Goal: Task Accomplishment & Management: Manage account settings

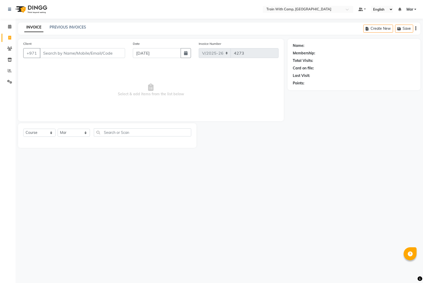
select select "910"
select select "service"
select select "14898"
type input "558117602"
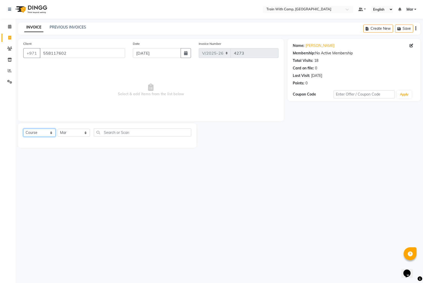
click at [43, 133] on select "Select Course Product Membership Package Voucher Prepaid Gift Card" at bounding box center [39, 132] width 32 height 8
select select "product"
click at [23, 128] on select "Select Course Product Membership Package Voucher Prepaid Gift Card" at bounding box center [39, 132] width 32 height 8
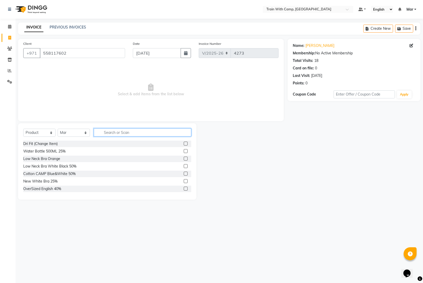
click at [111, 132] on input "text" at bounding box center [142, 132] width 97 height 8
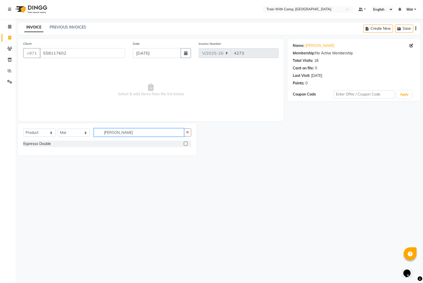
type input "doub"
click at [185, 144] on label at bounding box center [186, 143] width 4 height 4
click at [185, 144] on input "checkbox" at bounding box center [185, 143] width 3 height 3
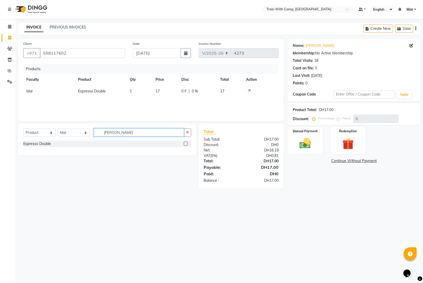
checkbox input "false"
drag, startPoint x: 128, startPoint y: 133, endPoint x: 71, endPoint y: 132, distance: 57.9
click at [71, 132] on div "Select Course Product Membership Package Voucher Prepaid Gift Card Select Facul…" at bounding box center [107, 134] width 168 height 12
type input "acai"
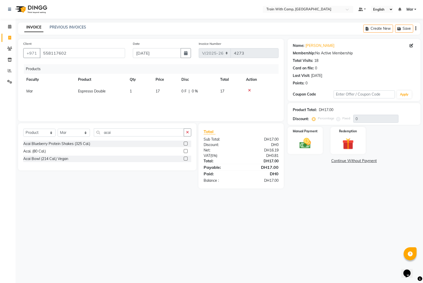
click at [185, 151] on label at bounding box center [186, 151] width 4 height 4
click at [185, 151] on input "checkbox" at bounding box center [185, 150] width 3 height 3
checkbox input "false"
drag, startPoint x: 117, startPoint y: 133, endPoint x: 62, endPoint y: 130, distance: 54.6
click at [62, 130] on div "Select Course Product Membership Package Voucher Prepaid Gift Card Select Facul…" at bounding box center [107, 134] width 168 height 12
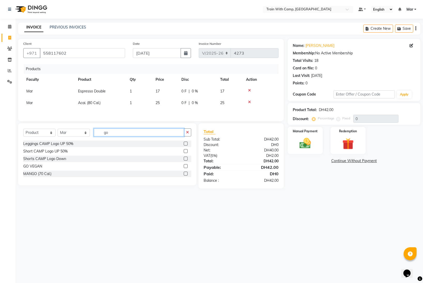
type input "go"
click at [187, 166] on label at bounding box center [186, 166] width 4 height 4
click at [187, 166] on input "checkbox" at bounding box center [185, 165] width 3 height 3
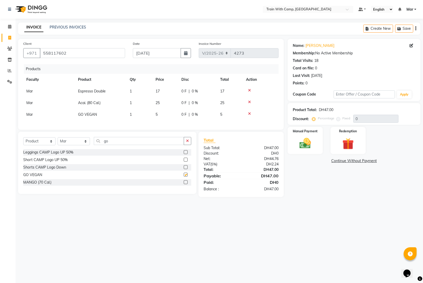
checkbox input "false"
drag, startPoint x: 121, startPoint y: 141, endPoint x: 90, endPoint y: 140, distance: 31.3
click at [90, 140] on div "Select Course Product Membership Package Voucher Prepaid Gift Card Select Facul…" at bounding box center [107, 143] width 168 height 12
click at [28, 140] on select "Select Course Product Membership Package Voucher Prepaid Gift Card" at bounding box center [39, 141] width 32 height 8
select select "package"
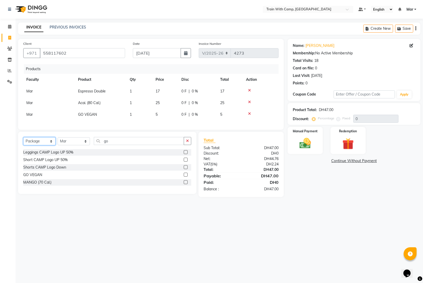
click at [23, 137] on select "Select Course Product Membership Package Voucher Prepaid Gift Card" at bounding box center [39, 141] width 32 height 8
drag, startPoint x: 187, startPoint y: 176, endPoint x: 137, endPoint y: 159, distance: 52.9
click at [187, 176] on label at bounding box center [186, 176] width 4 height 4
click at [187, 176] on input "checkbox" at bounding box center [185, 175] width 3 height 3
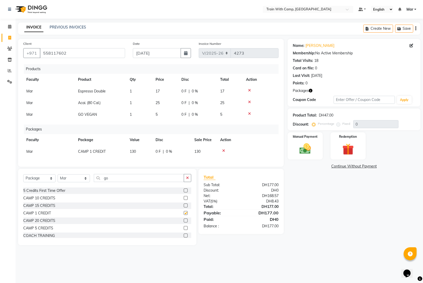
checkbox input "false"
click at [49, 177] on select "Select Course Product Membership Package Voucher Prepaid Gift Card" at bounding box center [39, 178] width 32 height 8
select select "product"
click at [23, 174] on select "Select Course Product Membership Package Voucher Prepaid Gift Card" at bounding box center [39, 178] width 32 height 8
drag, startPoint x: 116, startPoint y: 178, endPoint x: 96, endPoint y: 178, distance: 19.9
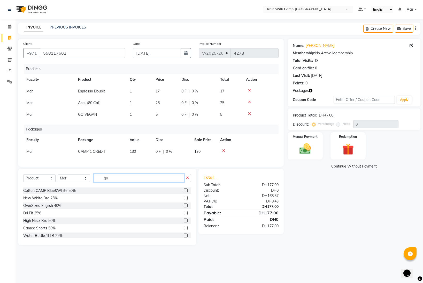
click at [96, 178] on input "go" at bounding box center [139, 178] width 90 height 8
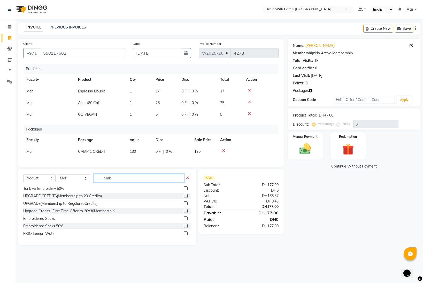
scroll to position [0, 0]
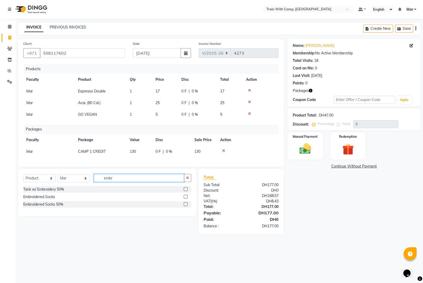
drag, startPoint x: 123, startPoint y: 178, endPoint x: 83, endPoint y: 178, distance: 39.8
click at [83, 178] on div "Select Course Product Membership Package Voucher Prepaid Gift Card Select Facul…" at bounding box center [107, 180] width 168 height 12
type input "tank"
click at [187, 227] on label at bounding box center [186, 226] width 4 height 4
click at [187, 227] on input "checkbox" at bounding box center [185, 226] width 3 height 3
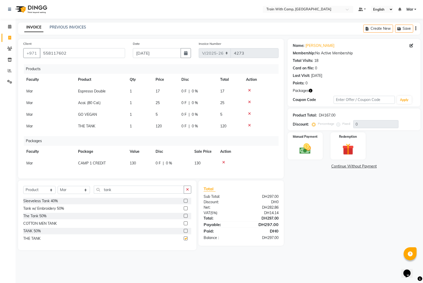
checkbox input "false"
click at [186, 223] on label at bounding box center [186, 223] width 4 height 4
click at [186, 223] on input "checkbox" at bounding box center [185, 223] width 3 height 3
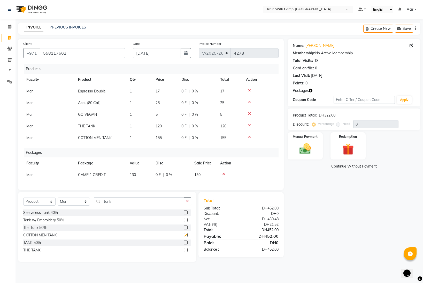
checkbox input "false"
click at [249, 125] on icon at bounding box center [249, 125] width 3 height 4
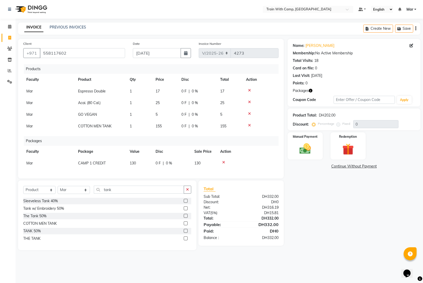
click at [249, 103] on icon at bounding box center [249, 102] width 3 height 4
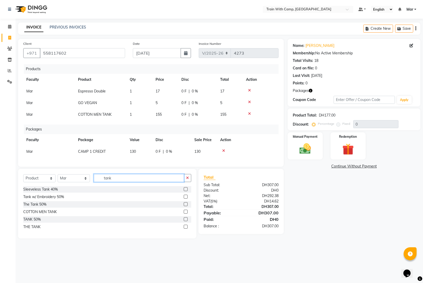
drag, startPoint x: 121, startPoint y: 179, endPoint x: 71, endPoint y: 178, distance: 50.7
click at [71, 178] on div "Select Course Product Membership Package Voucher Prepaid Gift Card Select Facul…" at bounding box center [107, 180] width 168 height 12
type input "acai"
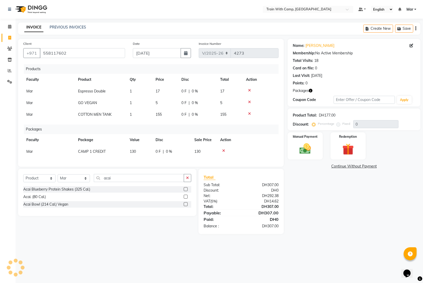
click at [185, 189] on label at bounding box center [186, 189] width 4 height 4
click at [185, 189] on input "checkbox" at bounding box center [185, 188] width 3 height 3
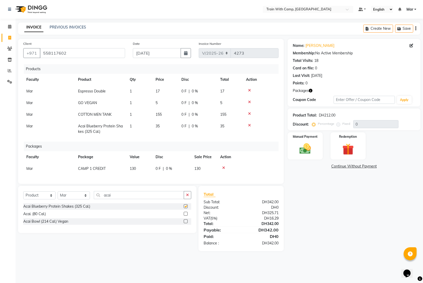
checkbox input "false"
click at [314, 145] on img at bounding box center [305, 149] width 19 height 14
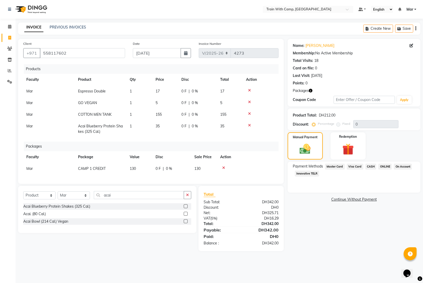
click at [372, 165] on span "CASH" at bounding box center [371, 166] width 11 height 6
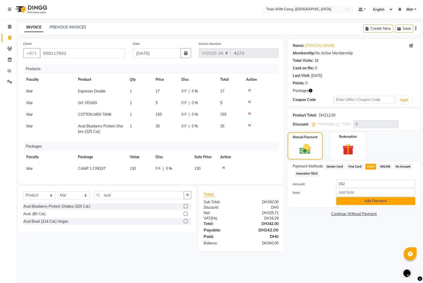
click at [370, 200] on button "Add Payment" at bounding box center [375, 201] width 79 height 8
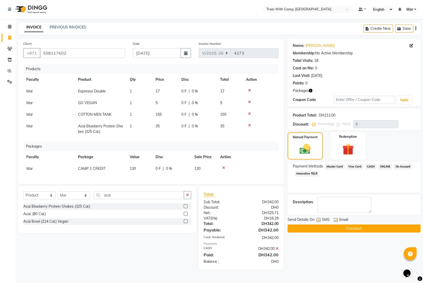
click at [336, 219] on label at bounding box center [336, 220] width 4 height 4
click at [336, 219] on input "checkbox" at bounding box center [335, 219] width 3 height 3
checkbox input "false"
click at [318, 219] on label at bounding box center [319, 220] width 4 height 4
click at [318, 219] on input "checkbox" at bounding box center [318, 219] width 3 height 3
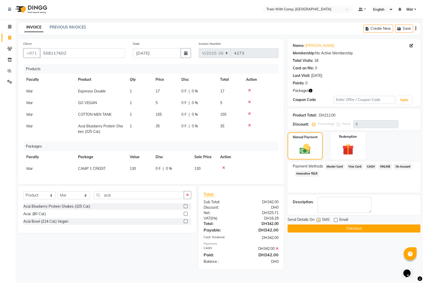
checkbox input "false"
click at [318, 229] on button "Checkout" at bounding box center [354, 228] width 133 height 8
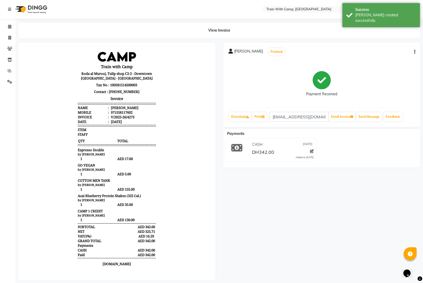
drag, startPoint x: 234, startPoint y: 51, endPoint x: 283, endPoint y: 53, distance: 49.1
click at [263, 52] on span "[PERSON_NAME]" at bounding box center [248, 52] width 29 height 7
copy span "[PERSON_NAME]"
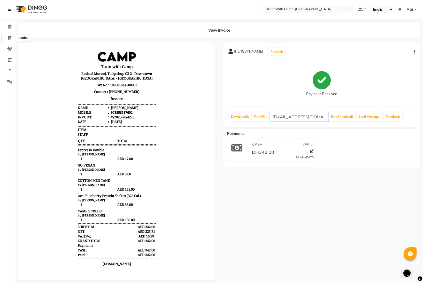
click at [10, 38] on icon at bounding box center [9, 38] width 3 height 4
select select "service"
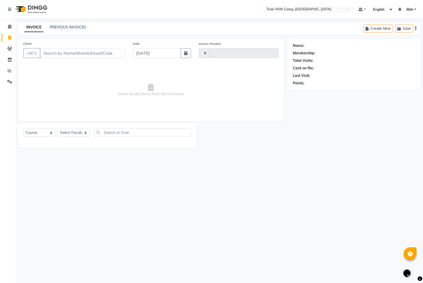
type input "4274"
select select "910"
select select "14898"
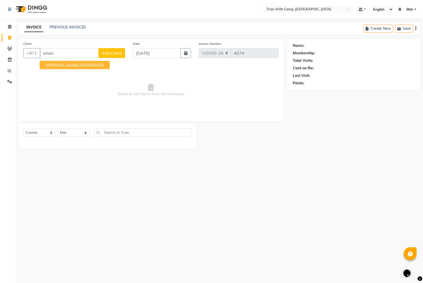
click at [52, 65] on span "Elnaz Tabaei" at bounding box center [62, 64] width 33 height 5
type input "545569455"
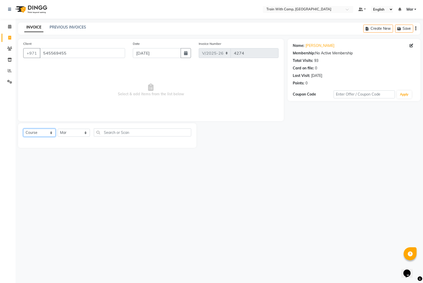
click at [41, 133] on select "Select Course Product Membership Package Voucher Prepaid Gift Card" at bounding box center [39, 132] width 32 height 8
select select "product"
click at [23, 128] on select "Select Course Product Membership Package Voucher Prepaid Gift Card" at bounding box center [39, 132] width 32 height 8
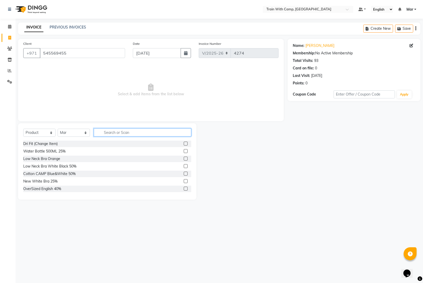
click at [115, 133] on input "text" at bounding box center [142, 132] width 97 height 8
type input "socks"
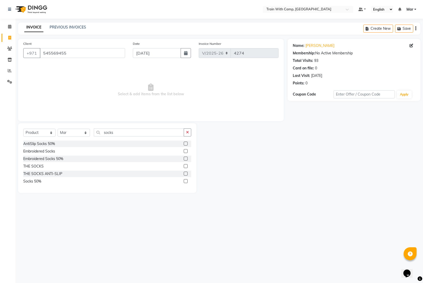
click at [185, 159] on label at bounding box center [186, 158] width 4 height 4
click at [185, 159] on input "checkbox" at bounding box center [185, 158] width 3 height 3
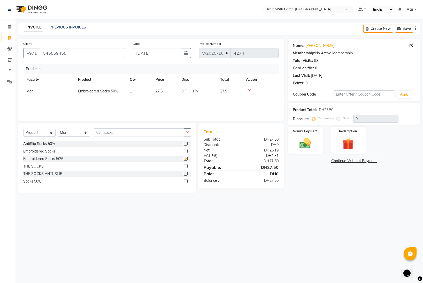
checkbox input "false"
drag, startPoint x: 118, startPoint y: 133, endPoint x: 95, endPoint y: 131, distance: 22.6
click at [95, 131] on input "socks" at bounding box center [139, 132] width 90 height 8
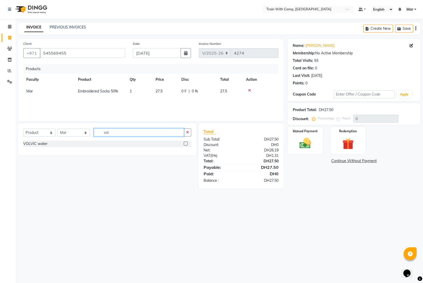
type input "vol"
drag, startPoint x: 186, startPoint y: 143, endPoint x: 155, endPoint y: 136, distance: 31.9
click at [186, 143] on label at bounding box center [186, 143] width 4 height 4
click at [186, 143] on input "checkbox" at bounding box center [185, 143] width 3 height 3
checkbox input "false"
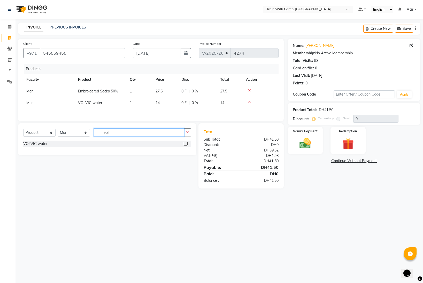
drag, startPoint x: 95, startPoint y: 133, endPoint x: 83, endPoint y: 132, distance: 11.6
click at [83, 132] on div "Select Course Product Membership Package Voucher Prepaid Gift Card Select Facul…" at bounding box center [107, 134] width 168 height 12
type input "vitamin"
click at [186, 144] on label at bounding box center [186, 143] width 4 height 4
click at [186, 144] on input "checkbox" at bounding box center [185, 143] width 3 height 3
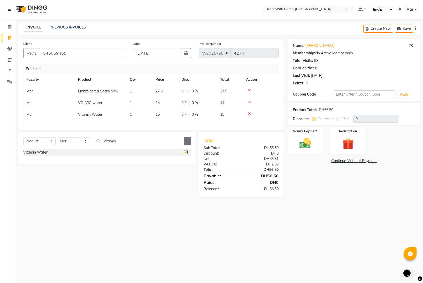
checkbox input "false"
click at [302, 144] on img at bounding box center [305, 143] width 19 height 14
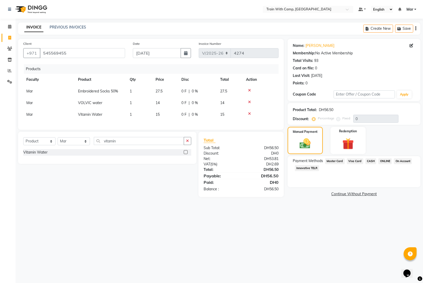
click at [354, 160] on span "Visa Card" at bounding box center [355, 161] width 17 height 6
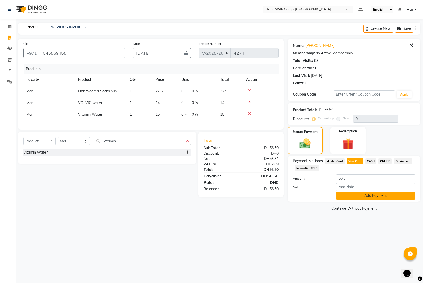
click at [355, 196] on button "Add Payment" at bounding box center [375, 195] width 79 height 8
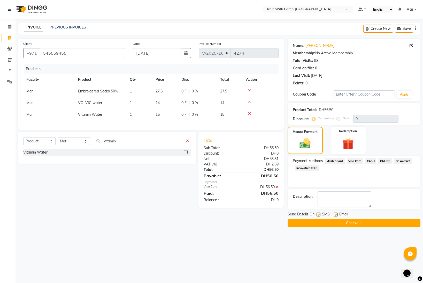
drag, startPoint x: 338, startPoint y: 214, endPoint x: 335, endPoint y: 215, distance: 2.7
click at [338, 214] on div "Email" at bounding box center [343, 214] width 18 height 6
click at [336, 214] on label at bounding box center [336, 214] width 4 height 4
click at [336, 214] on input "checkbox" at bounding box center [335, 214] width 3 height 3
checkbox input "false"
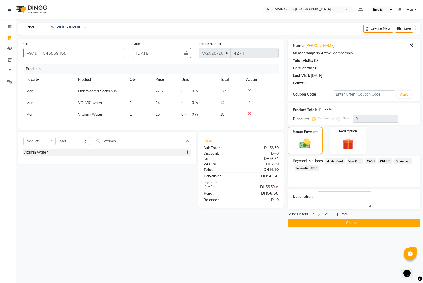
drag, startPoint x: 319, startPoint y: 215, endPoint x: 323, endPoint y: 220, distance: 6.8
click at [320, 215] on label at bounding box center [319, 214] width 4 height 4
click at [320, 215] on input "checkbox" at bounding box center [318, 214] width 3 height 3
checkbox input "false"
click at [326, 223] on button "Checkout" at bounding box center [354, 223] width 133 height 8
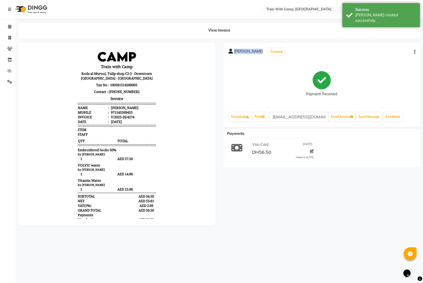
drag, startPoint x: 234, startPoint y: 51, endPoint x: 256, endPoint y: 52, distance: 21.7
click at [256, 52] on div "Elnaz Tabaei Prebook" at bounding box center [257, 52] width 56 height 8
copy span "Elnaz Tabaei"
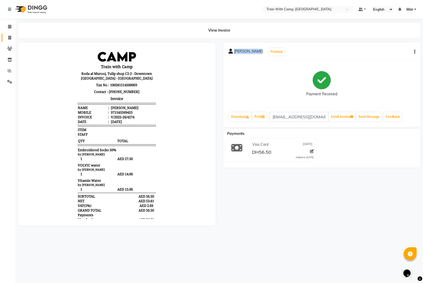
click at [13, 37] on span at bounding box center [9, 38] width 9 height 6
select select "service"
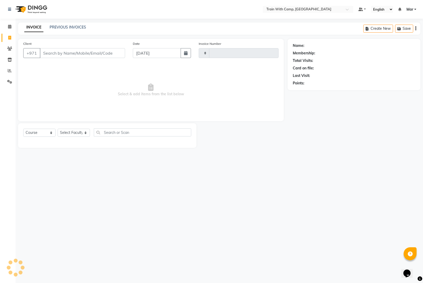
type input "4275"
select select "910"
select select "14898"
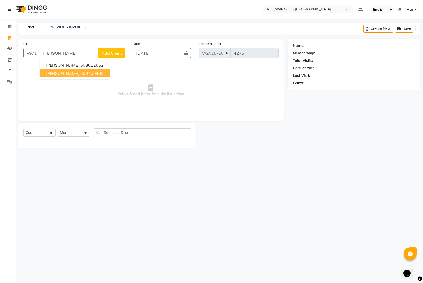
drag, startPoint x: 65, startPoint y: 74, endPoint x: 63, endPoint y: 79, distance: 5.8
click at [65, 74] on span "Mohamed Elsayed" at bounding box center [62, 73] width 33 height 5
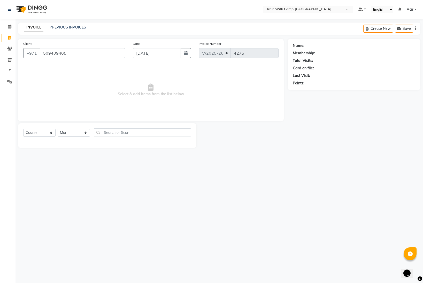
type input "509409405"
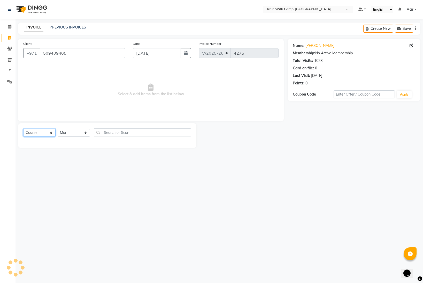
click at [40, 131] on select "Select Course Product Membership Package Voucher Prepaid Gift Card" at bounding box center [39, 132] width 32 height 8
select select "product"
click at [23, 128] on select "Select Course Product Membership Package Voucher Prepaid Gift Card" at bounding box center [39, 132] width 32 height 8
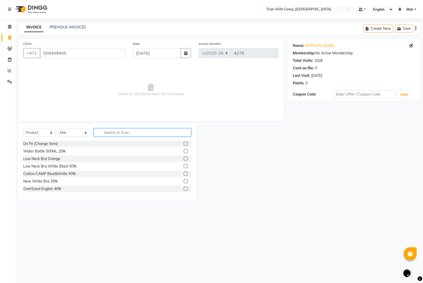
click at [115, 133] on input "text" at bounding box center [142, 132] width 97 height 8
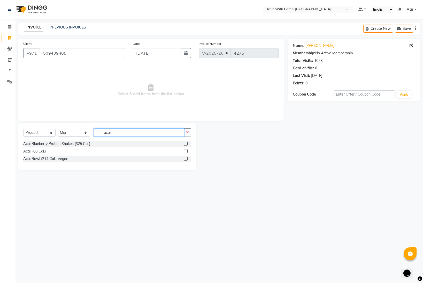
type input "acai"
drag, startPoint x: 186, startPoint y: 143, endPoint x: 178, endPoint y: 143, distance: 8.3
click at [186, 143] on label at bounding box center [186, 143] width 4 height 4
click at [186, 143] on input "checkbox" at bounding box center [185, 143] width 3 height 3
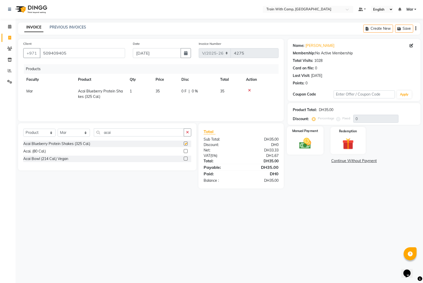
checkbox input "false"
click at [306, 140] on img at bounding box center [305, 143] width 19 height 14
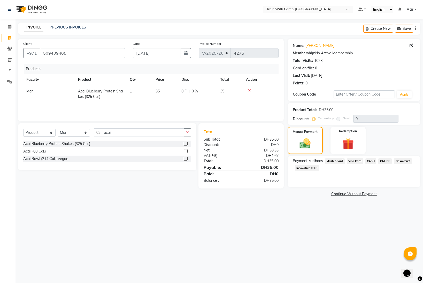
click at [353, 159] on span "Visa Card" at bounding box center [355, 161] width 17 height 6
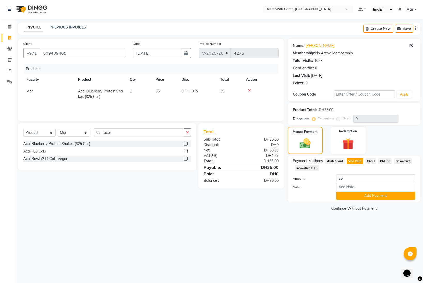
drag, startPoint x: 362, startPoint y: 196, endPoint x: 347, endPoint y: 210, distance: 21.0
click at [362, 196] on button "Add Payment" at bounding box center [375, 195] width 79 height 8
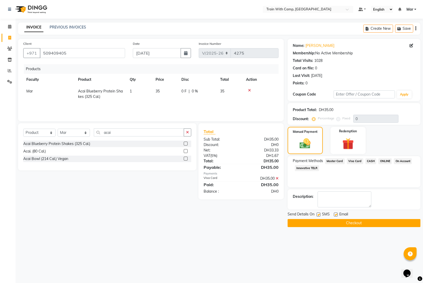
click at [335, 215] on label at bounding box center [336, 214] width 4 height 4
click at [335, 215] on input "checkbox" at bounding box center [335, 214] width 3 height 3
checkbox input "false"
click at [318, 215] on label at bounding box center [319, 214] width 4 height 4
click at [318, 215] on input "checkbox" at bounding box center [318, 214] width 3 height 3
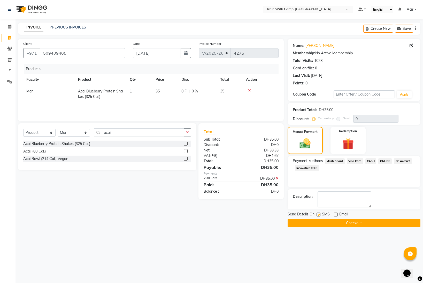
checkbox input "false"
click at [325, 220] on button "Checkout" at bounding box center [354, 223] width 133 height 8
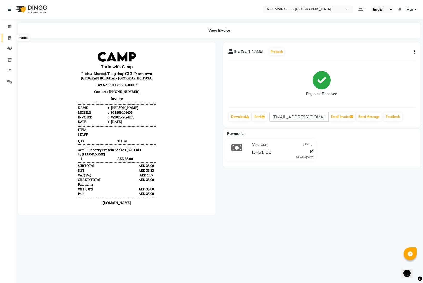
click at [9, 37] on icon at bounding box center [9, 38] width 3 height 4
select select "910"
select select "service"
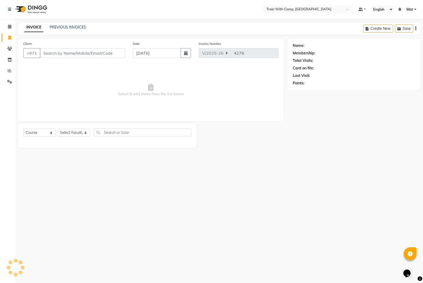
select select "14898"
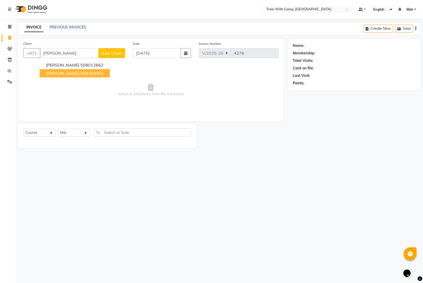
click at [57, 75] on span "Mohamed Elsayed" at bounding box center [62, 73] width 33 height 5
type input "509409405"
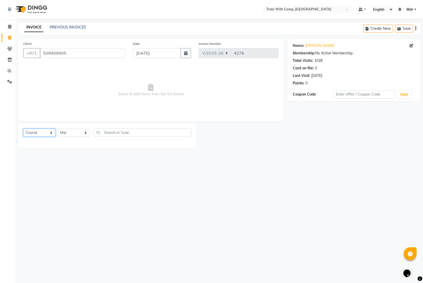
click at [46, 131] on select "Select Course Product Membership Package Voucher Prepaid Gift Card" at bounding box center [39, 132] width 32 height 8
select select "product"
click at [23, 128] on select "Select Course Product Membership Package Voucher Prepaid Gift Card" at bounding box center [39, 132] width 32 height 8
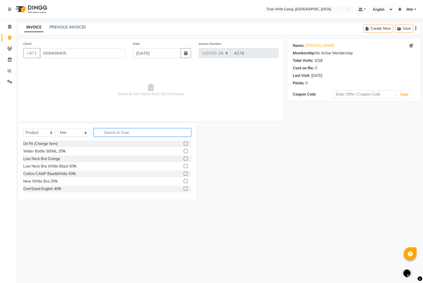
click at [108, 135] on input "text" at bounding box center [142, 132] width 97 height 8
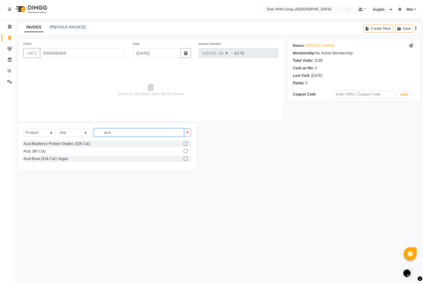
type input "acai"
click at [186, 143] on label at bounding box center [186, 143] width 4 height 4
click at [186, 143] on input "checkbox" at bounding box center [185, 143] width 3 height 3
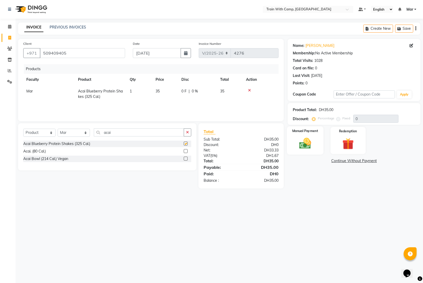
checkbox input "false"
click at [310, 142] on img at bounding box center [305, 143] width 19 height 14
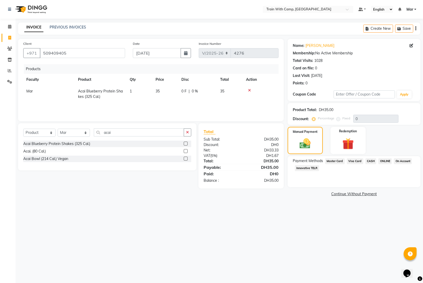
click at [357, 161] on span "Visa Card" at bounding box center [355, 161] width 17 height 6
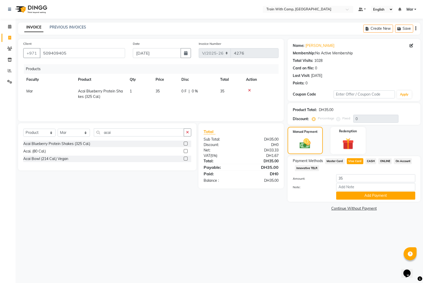
drag, startPoint x: 374, startPoint y: 195, endPoint x: 355, endPoint y: 210, distance: 24.4
click at [374, 195] on button "Add Payment" at bounding box center [375, 195] width 79 height 8
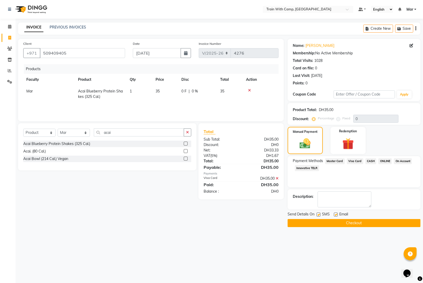
click at [338, 215] on div "Email" at bounding box center [343, 214] width 18 height 6
click at [336, 215] on label at bounding box center [336, 214] width 4 height 4
click at [336, 215] on input "checkbox" at bounding box center [335, 214] width 3 height 3
checkbox input "false"
click at [321, 214] on div "SMS" at bounding box center [325, 214] width 17 height 6
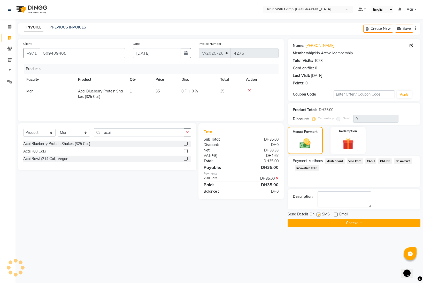
click at [318, 216] on label at bounding box center [319, 214] width 4 height 4
click at [318, 216] on input "checkbox" at bounding box center [318, 214] width 3 height 3
checkbox input "false"
click at [323, 221] on button "Checkout" at bounding box center [354, 223] width 133 height 8
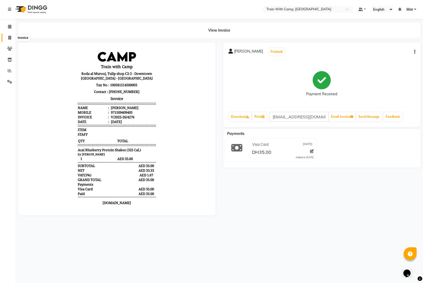
click at [9, 39] on icon at bounding box center [9, 38] width 3 height 4
select select "910"
select select "service"
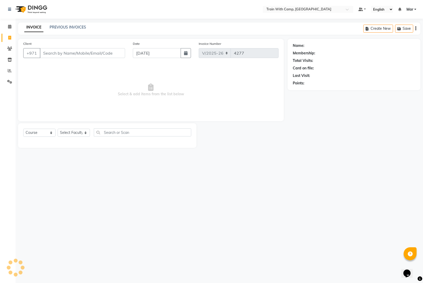
select select "14898"
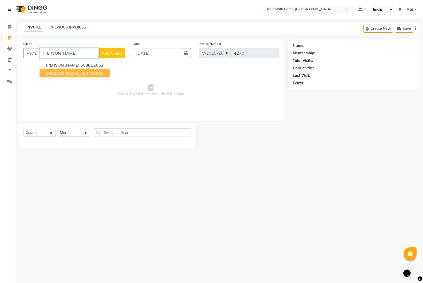
click at [55, 71] on span "Mohamed Elsayed" at bounding box center [62, 73] width 33 height 5
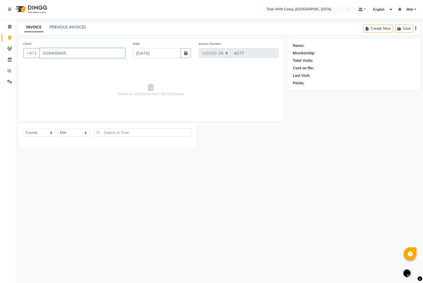
type input "509409405"
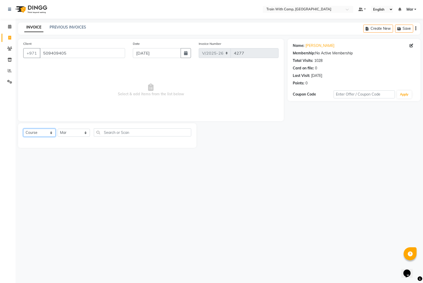
click at [35, 133] on select "Select Course Product Membership Package Voucher Prepaid Gift Card" at bounding box center [39, 132] width 32 height 8
select select "product"
click at [23, 128] on select "Select Course Product Membership Package Voucher Prepaid Gift Card" at bounding box center [39, 132] width 32 height 8
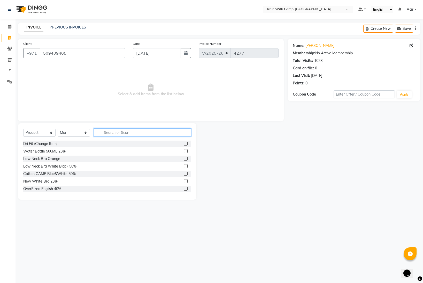
click at [118, 133] on input "text" at bounding box center [142, 132] width 97 height 8
type input "aca"
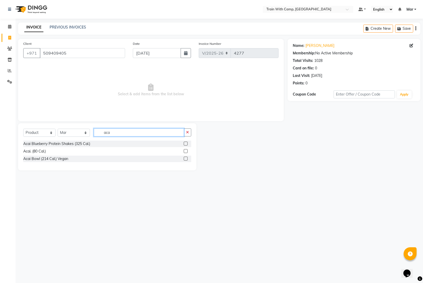
drag, startPoint x: 116, startPoint y: 133, endPoint x: 87, endPoint y: 132, distance: 29.5
click at [86, 132] on div "Select Course Product Membership Package Voucher Prepaid Gift Card Select Facul…" at bounding box center [107, 134] width 168 height 12
type input "v"
type input "very b"
click at [186, 143] on label at bounding box center [186, 143] width 4 height 4
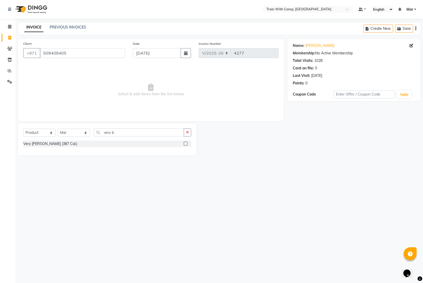
click at [186, 143] on input "checkbox" at bounding box center [185, 143] width 3 height 3
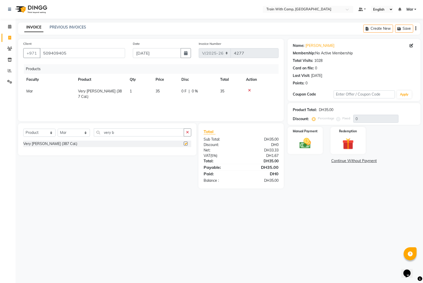
checkbox input "false"
click at [303, 141] on img at bounding box center [305, 143] width 19 height 14
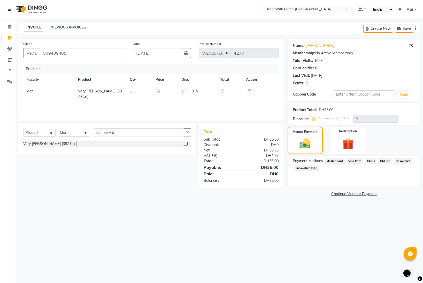
click at [355, 161] on span "Visa Card" at bounding box center [355, 161] width 17 height 6
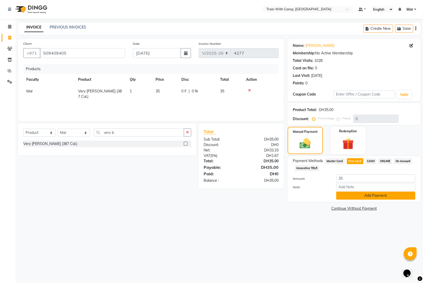
click at [363, 193] on button "Add Payment" at bounding box center [375, 195] width 79 height 8
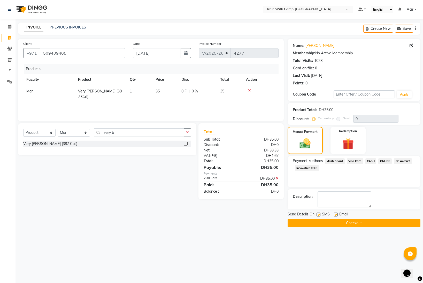
click at [337, 215] on label at bounding box center [336, 214] width 4 height 4
click at [337, 215] on input "checkbox" at bounding box center [335, 214] width 3 height 3
checkbox input "false"
click at [319, 214] on label at bounding box center [319, 214] width 4 height 4
click at [319, 214] on input "checkbox" at bounding box center [318, 214] width 3 height 3
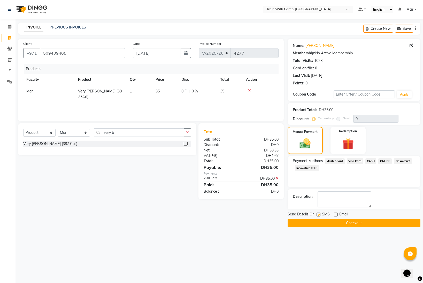
checkbox input "false"
click at [347, 220] on button "Checkout" at bounding box center [354, 223] width 133 height 8
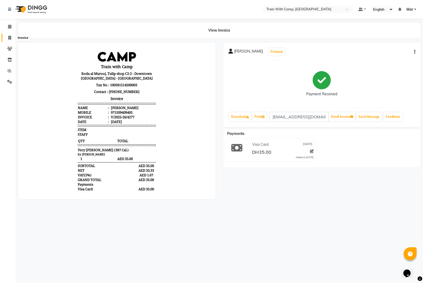
click at [13, 37] on span at bounding box center [9, 38] width 9 height 6
select select "910"
select select "service"
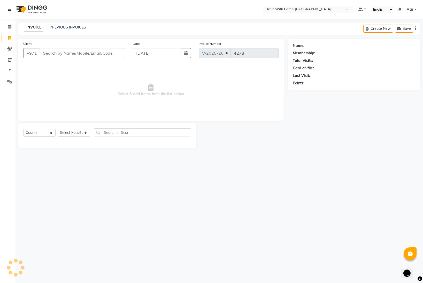
select select "14898"
click at [55, 55] on input "Client" at bounding box center [82, 53] width 85 height 10
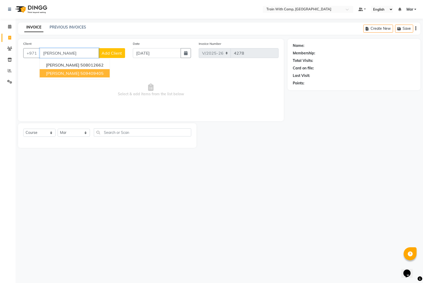
drag, startPoint x: 66, startPoint y: 72, endPoint x: 63, endPoint y: 82, distance: 10.9
click at [66, 72] on span "Mohamed Elsayed" at bounding box center [62, 73] width 33 height 5
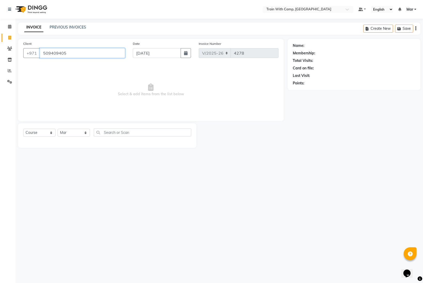
type input "509409405"
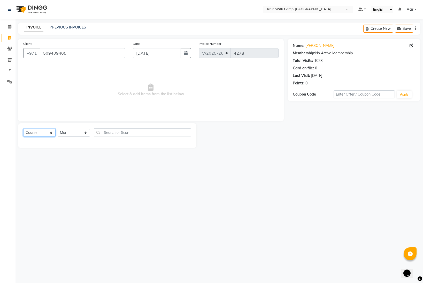
click at [37, 134] on select "Select Course Product Membership Package Voucher Prepaid Gift Card" at bounding box center [39, 132] width 32 height 8
select select "product"
click at [23, 128] on select "Select Course Product Membership Package Voucher Prepaid Gift Card" at bounding box center [39, 132] width 32 height 8
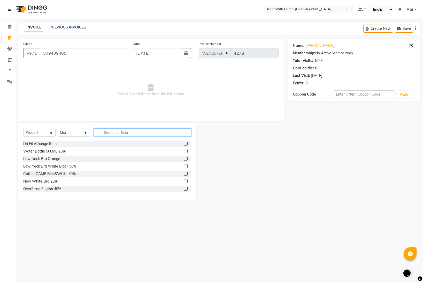
click at [116, 133] on input "text" at bounding box center [142, 132] width 97 height 8
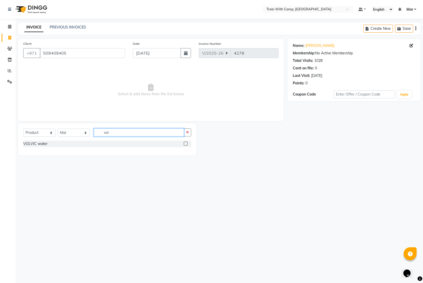
type input "vol"
click at [188, 143] on div at bounding box center [187, 143] width 7 height 6
click at [185, 144] on label at bounding box center [186, 143] width 4 height 4
click at [185, 144] on input "checkbox" at bounding box center [185, 143] width 3 height 3
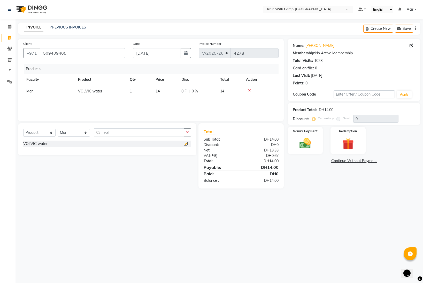
checkbox input "false"
click at [311, 141] on img at bounding box center [305, 143] width 19 height 14
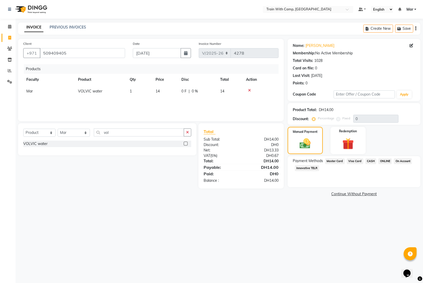
click at [356, 161] on span "Visa Card" at bounding box center [355, 161] width 17 height 6
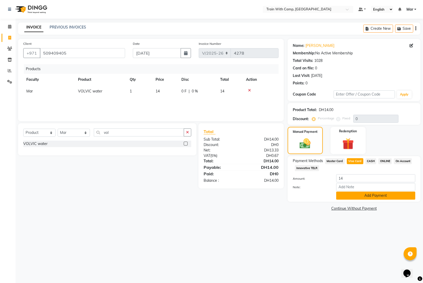
click at [359, 193] on button "Add Payment" at bounding box center [375, 195] width 79 height 8
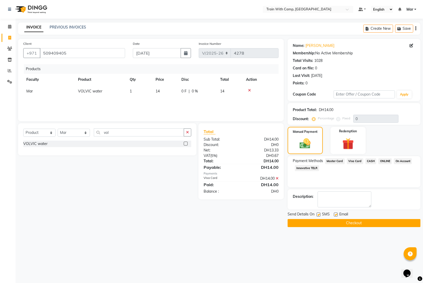
click at [336, 215] on label at bounding box center [336, 214] width 4 height 4
click at [336, 215] on input "checkbox" at bounding box center [335, 214] width 3 height 3
checkbox input "false"
click at [320, 215] on label at bounding box center [319, 214] width 4 height 4
click at [320, 215] on input "checkbox" at bounding box center [318, 214] width 3 height 3
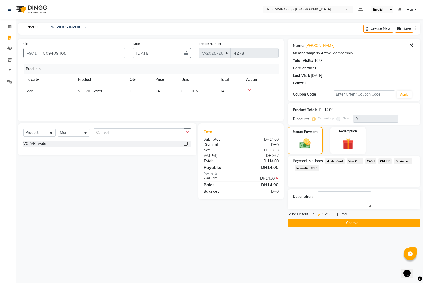
checkbox input "false"
click at [329, 224] on button "Checkout" at bounding box center [354, 223] width 133 height 8
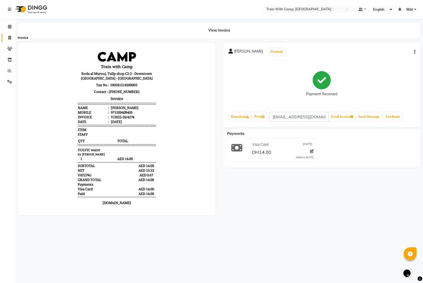
click at [12, 36] on span at bounding box center [9, 38] width 9 height 6
select select "service"
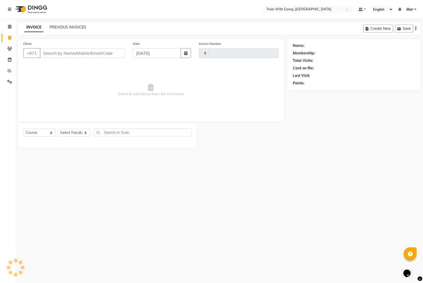
type input "4279"
select select "910"
select select "14898"
click at [45, 55] on input "Client" at bounding box center [82, 53] width 85 height 10
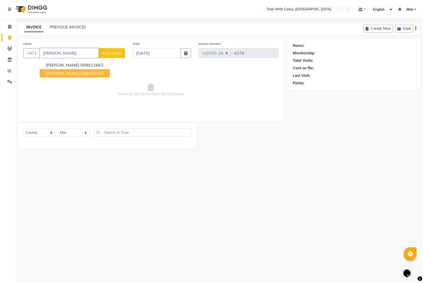
click at [55, 73] on span "Mohamed Elsayed" at bounding box center [62, 73] width 33 height 5
type input "509409405"
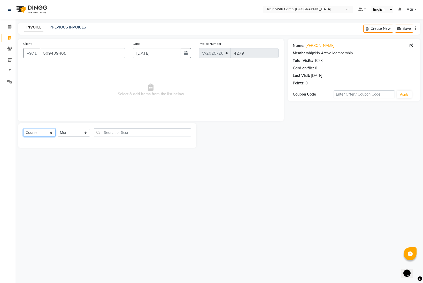
click at [43, 131] on select "Select Course Product Membership Package Voucher Prepaid Gift Card" at bounding box center [39, 132] width 32 height 8
select select "product"
click at [23, 128] on select "Select Course Product Membership Package Voucher Prepaid Gift Card" at bounding box center [39, 132] width 32 height 8
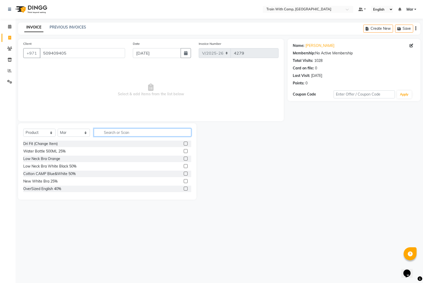
click at [117, 134] on input "text" at bounding box center [142, 132] width 97 height 8
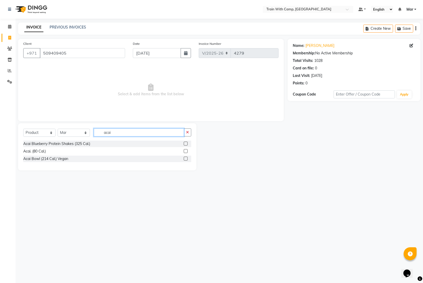
type input "acai"
click at [185, 143] on label at bounding box center [186, 143] width 4 height 4
click at [185, 143] on input "checkbox" at bounding box center [185, 143] width 3 height 3
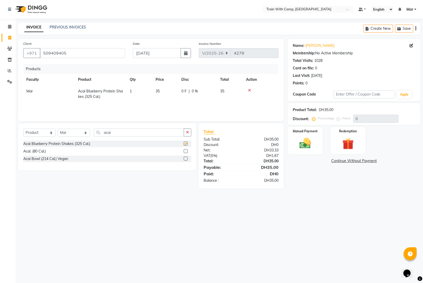
checkbox input "false"
click at [300, 143] on img at bounding box center [305, 143] width 19 height 14
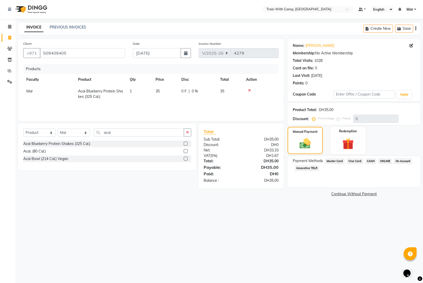
drag, startPoint x: 332, startPoint y: 161, endPoint x: 335, endPoint y: 167, distance: 6.6
click at [332, 161] on span "Master Card" at bounding box center [335, 161] width 20 height 6
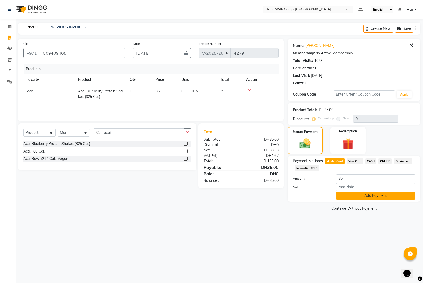
click at [358, 196] on button "Add Payment" at bounding box center [375, 195] width 79 height 8
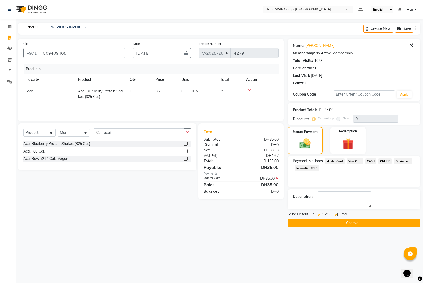
click at [336, 214] on label at bounding box center [336, 214] width 4 height 4
click at [336, 214] on input "checkbox" at bounding box center [335, 214] width 3 height 3
checkbox input "false"
click at [318, 215] on label at bounding box center [319, 214] width 4 height 4
click at [318, 215] on input "checkbox" at bounding box center [318, 214] width 3 height 3
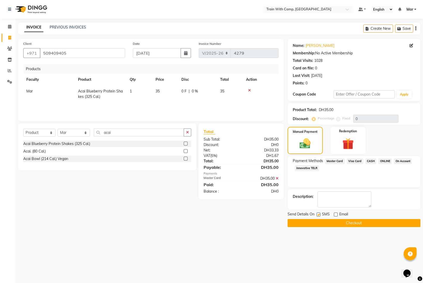
checkbox input "false"
click at [323, 223] on button "Checkout" at bounding box center [354, 223] width 133 height 8
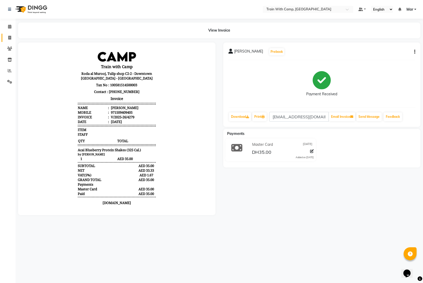
click at [12, 39] on span at bounding box center [9, 38] width 9 height 6
select select "910"
select select "service"
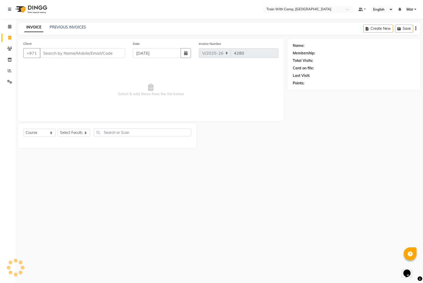
select select "14898"
click at [12, 72] on span at bounding box center [9, 71] width 9 height 6
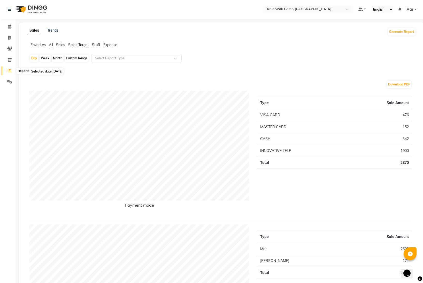
click at [9, 69] on icon at bounding box center [10, 71] width 4 height 4
click at [8, 37] on icon at bounding box center [9, 38] width 3 height 4
select select "910"
select select "service"
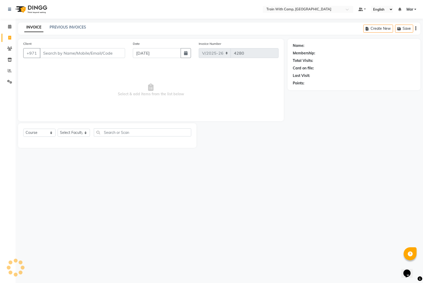
select select "14898"
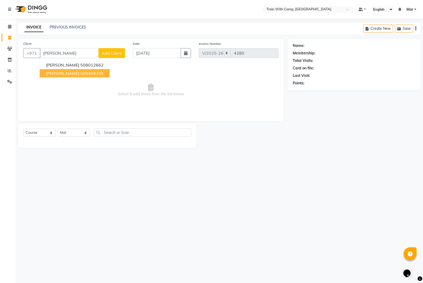
drag, startPoint x: 56, startPoint y: 73, endPoint x: 58, endPoint y: 83, distance: 10.2
click at [57, 74] on span "Mohamed Elsayed" at bounding box center [62, 73] width 33 height 5
type input "509409405"
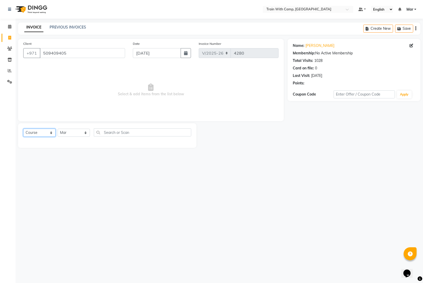
click at [38, 135] on select "Select Course Product Membership Package Voucher Prepaid Gift Card" at bounding box center [39, 132] width 32 height 8
select select "product"
click at [23, 128] on select "Select Course Product Membership Package Voucher Prepaid Gift Card" at bounding box center [39, 132] width 32 height 8
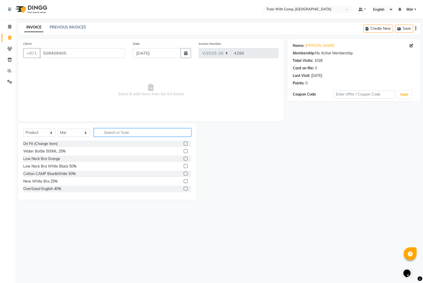
click at [113, 133] on input "text" at bounding box center [142, 132] width 97 height 8
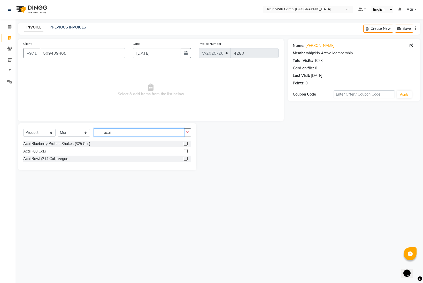
type input "acai"
click at [186, 144] on label at bounding box center [186, 143] width 4 height 4
click at [186, 144] on input "checkbox" at bounding box center [185, 143] width 3 height 3
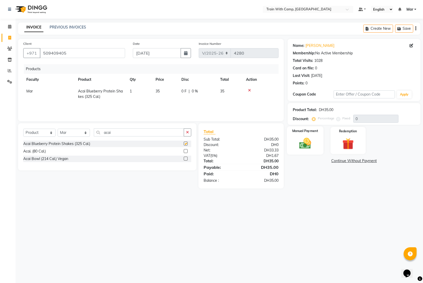
checkbox input "false"
click at [305, 141] on img at bounding box center [305, 143] width 19 height 14
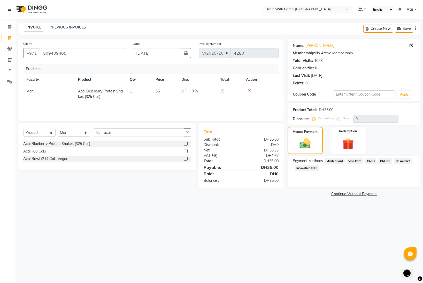
drag, startPoint x: 355, startPoint y: 161, endPoint x: 356, endPoint y: 167, distance: 5.5
click at [355, 162] on span "Visa Card" at bounding box center [355, 161] width 17 height 6
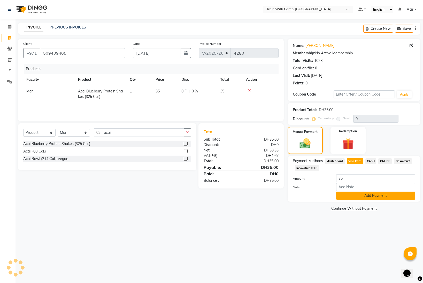
click at [359, 195] on button "Add Payment" at bounding box center [375, 195] width 79 height 8
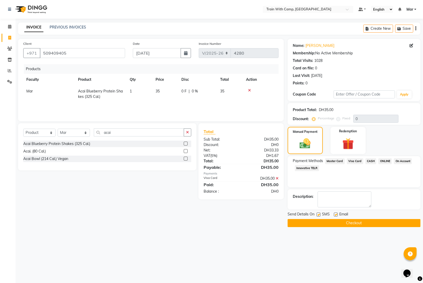
drag, startPoint x: 337, startPoint y: 214, endPoint x: 330, endPoint y: 214, distance: 7.0
click at [337, 214] on label at bounding box center [336, 214] width 4 height 4
click at [337, 214] on input "checkbox" at bounding box center [335, 214] width 3 height 3
checkbox input "false"
drag, startPoint x: 320, startPoint y: 214, endPoint x: 321, endPoint y: 218, distance: 4.0
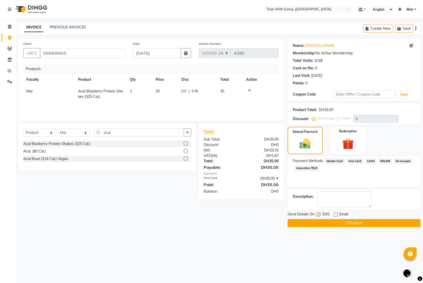
click at [320, 214] on label at bounding box center [319, 214] width 4 height 4
click at [320, 214] on input "checkbox" at bounding box center [318, 214] width 3 height 3
checkbox input "false"
drag, startPoint x: 323, startPoint y: 221, endPoint x: 327, endPoint y: 222, distance: 4.4
click at [323, 221] on button "Checkout" at bounding box center [354, 223] width 133 height 8
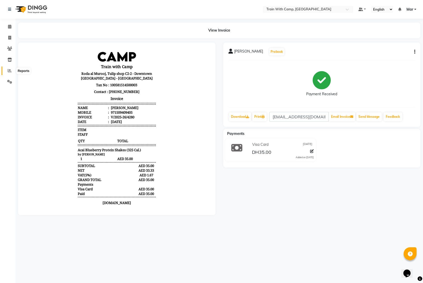
click at [7, 68] on span at bounding box center [9, 71] width 9 height 6
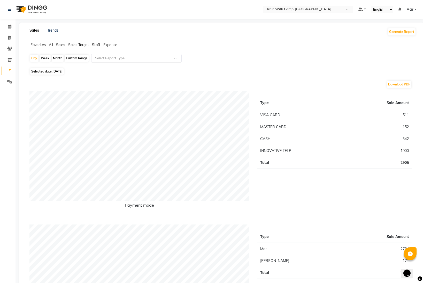
click at [177, 57] on span at bounding box center [177, 59] width 6 height 5
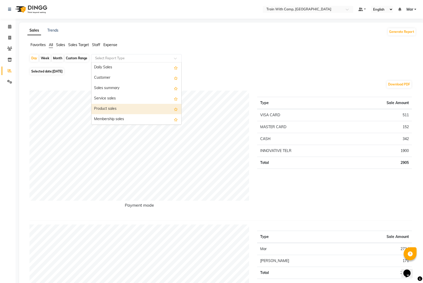
click at [155, 107] on div "Product sales" at bounding box center [137, 109] width 90 height 10
select select "full_report"
select select "csv"
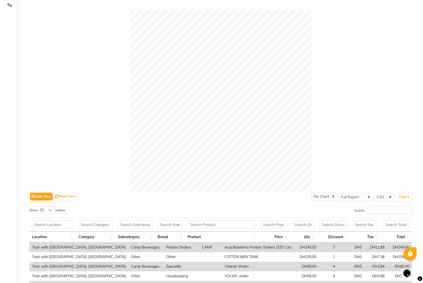
scroll to position [81, 0]
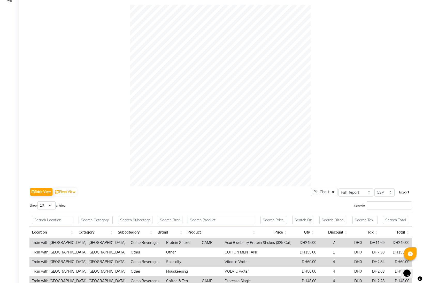
click at [406, 194] on button "Export" at bounding box center [404, 192] width 14 height 9
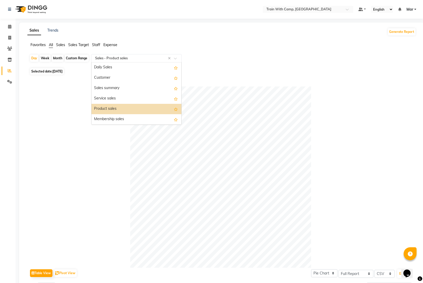
click at [176, 58] on span at bounding box center [177, 59] width 6 height 5
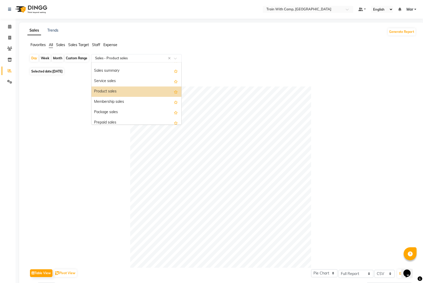
scroll to position [19, 0]
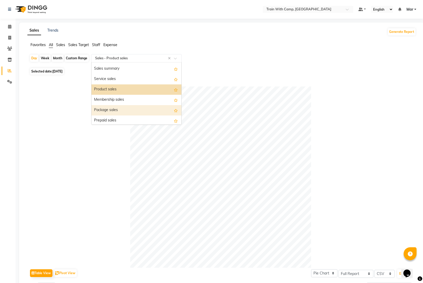
click at [130, 109] on div "Package sales" at bounding box center [137, 110] width 90 height 10
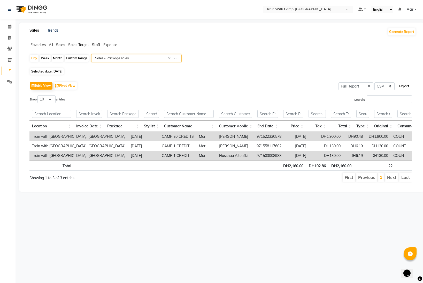
click at [405, 86] on button "Export" at bounding box center [404, 86] width 14 height 9
click at [395, 34] on button "Generate Report" at bounding box center [402, 31] width 28 height 7
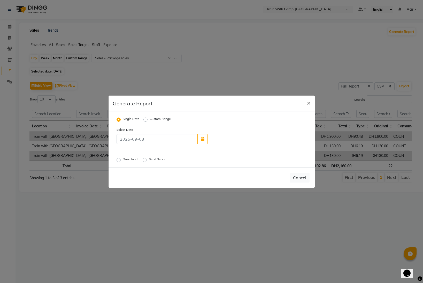
click at [123, 160] on label "Download" at bounding box center [131, 160] width 16 height 6
click at [119, 160] on input "Download" at bounding box center [120, 160] width 4 height 4
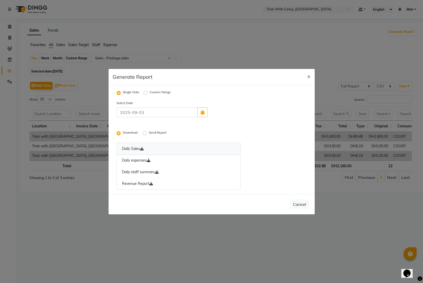
click at [131, 150] on link "Daily Sales" at bounding box center [179, 148] width 124 height 12
click at [133, 161] on link "Daily expenses" at bounding box center [179, 160] width 124 height 12
drag, startPoint x: 137, startPoint y: 172, endPoint x: 136, endPoint y: 174, distance: 2.6
click at [137, 172] on link "Daily staff summary" at bounding box center [179, 172] width 124 height 12
click at [135, 184] on link "Revenue Report" at bounding box center [179, 184] width 124 height 12
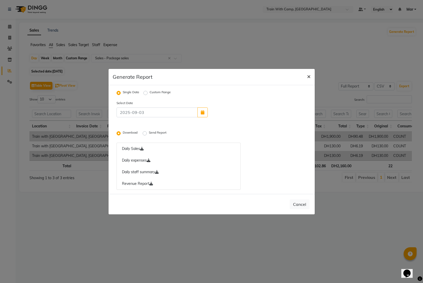
click at [308, 75] on span "×" at bounding box center [309, 76] width 4 height 8
radio input "false"
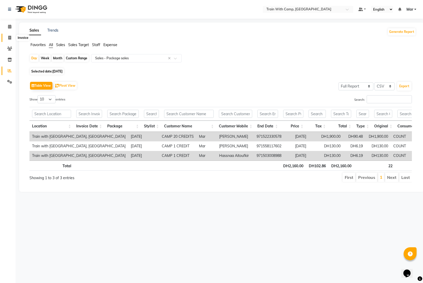
click at [9, 39] on icon at bounding box center [9, 38] width 3 height 4
select select "service"
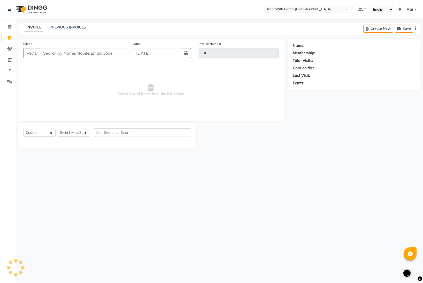
type input "4281"
select select "910"
select select "14898"
click at [12, 75] on li "Reports" at bounding box center [8, 70] width 16 height 11
click at [11, 73] on span at bounding box center [9, 71] width 9 height 6
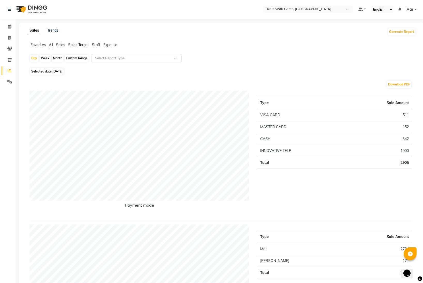
click at [411, 9] on span "Mar" at bounding box center [410, 9] width 7 height 5
click at [389, 37] on link "Sign out" at bounding box center [389, 36] width 47 height 8
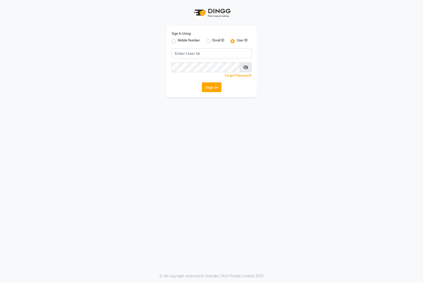
drag, startPoint x: 174, startPoint y: 42, endPoint x: 177, endPoint y: 45, distance: 3.8
click at [178, 43] on label "Mobile Number" at bounding box center [189, 41] width 22 height 6
click at [178, 41] on input "Mobile Number" at bounding box center [179, 39] width 3 height 3
radio input "true"
radio input "false"
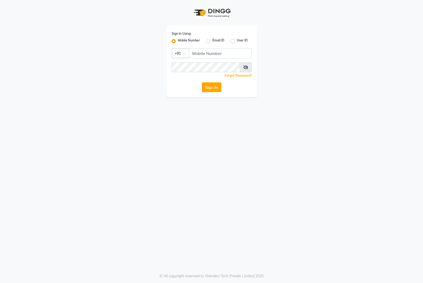
click at [184, 52] on div at bounding box center [180, 52] width 17 height 5
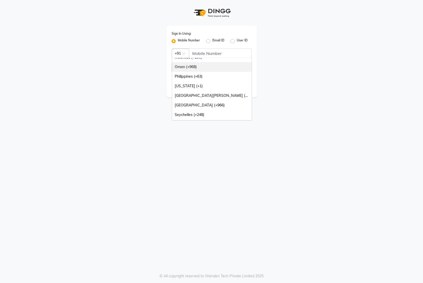
scroll to position [129, 0]
click at [199, 104] on div "[GEOGRAPHIC_DATA] (+971)" at bounding box center [212, 106] width 80 height 10
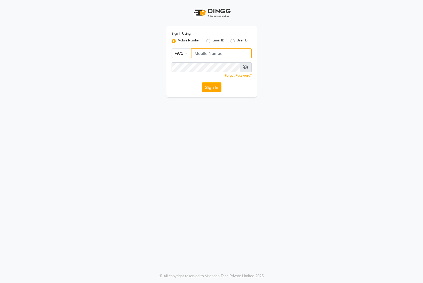
click at [207, 56] on input "Username" at bounding box center [221, 53] width 61 height 10
type input "526226156"
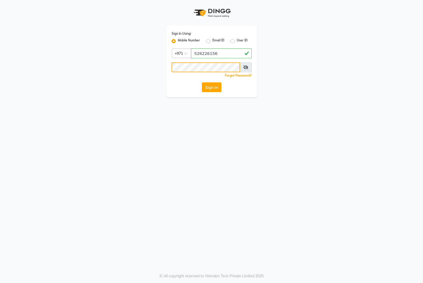
click at [202, 82] on button "Sign In" at bounding box center [212, 87] width 20 height 10
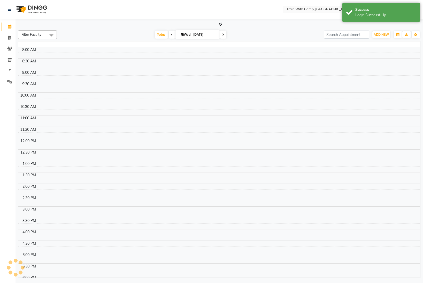
select select "en"
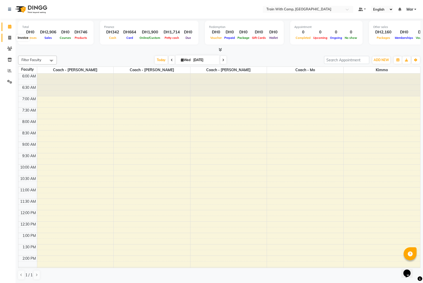
click at [10, 36] on icon at bounding box center [9, 38] width 3 height 4
select select "910"
select select "service"
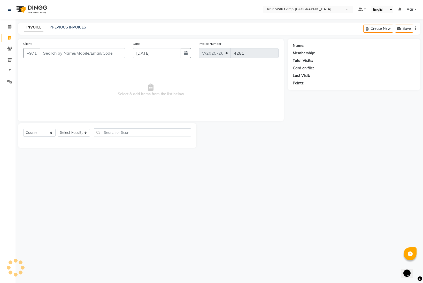
select select "14898"
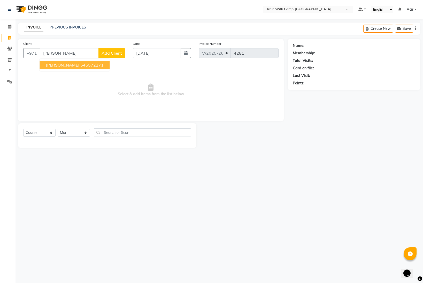
click at [80, 67] on ngb-highlight "545572271" at bounding box center [91, 64] width 23 height 5
type input "545572271"
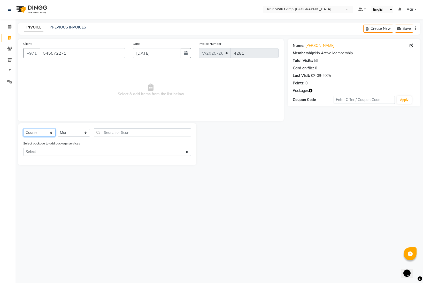
click at [44, 130] on select "Select Course Product Membership Package Voucher Prepaid Gift Card" at bounding box center [39, 132] width 32 height 8
select select "package"
click at [23, 128] on select "Select Course Product Membership Package Voucher Prepaid Gift Card" at bounding box center [39, 132] width 32 height 8
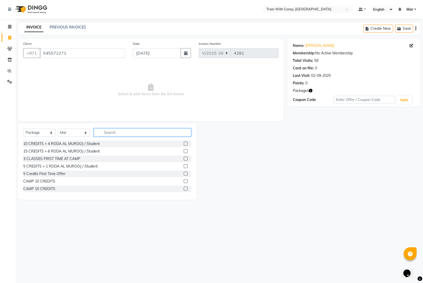
click at [111, 133] on input "text" at bounding box center [142, 132] width 97 height 8
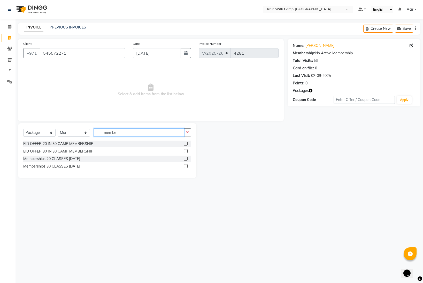
type input "membe"
click at [186, 159] on label at bounding box center [186, 158] width 4 height 4
click at [186, 159] on input "checkbox" at bounding box center [185, 158] width 3 height 3
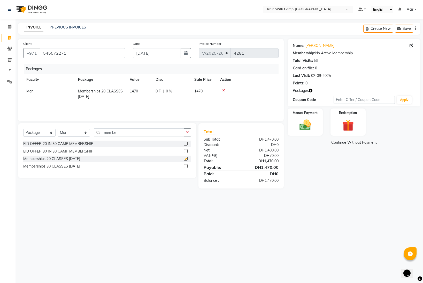
checkbox input "false"
click at [306, 127] on img at bounding box center [305, 125] width 19 height 14
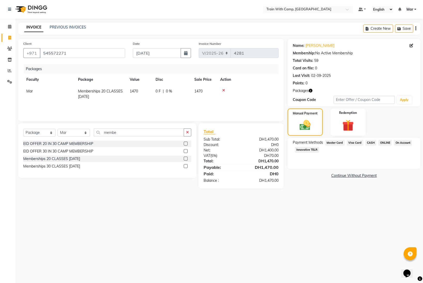
click at [352, 141] on span "Visa Card" at bounding box center [355, 143] width 17 height 6
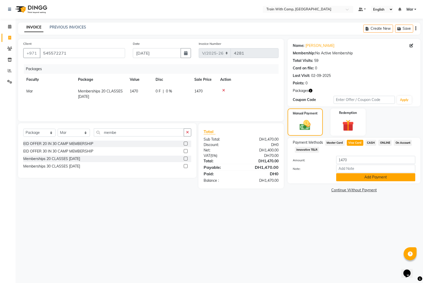
click at [362, 176] on button "Add Payment" at bounding box center [375, 177] width 79 height 8
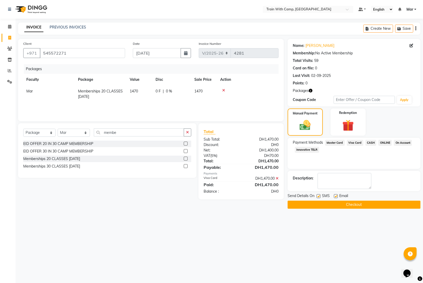
click at [337, 197] on label at bounding box center [336, 196] width 4 height 4
click at [337, 197] on input "checkbox" at bounding box center [335, 195] width 3 height 3
checkbox input "false"
click at [320, 196] on label at bounding box center [319, 196] width 4 height 4
click at [320, 196] on input "checkbox" at bounding box center [318, 195] width 3 height 3
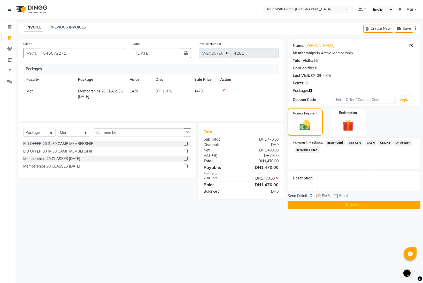
checkbox input "false"
click at [323, 204] on button "Checkout" at bounding box center [354, 204] width 133 height 8
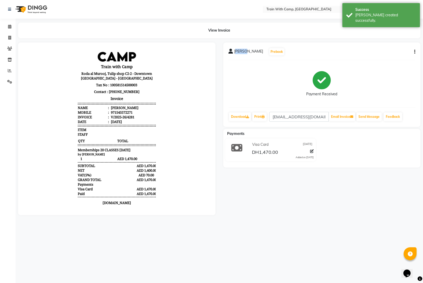
drag, startPoint x: 235, startPoint y: 51, endPoint x: 240, endPoint y: 53, distance: 5.5
click at [244, 51] on span "[PERSON_NAME]" at bounding box center [248, 52] width 29 height 7
click at [234, 54] on div "[PERSON_NAME]" at bounding box center [246, 52] width 35 height 7
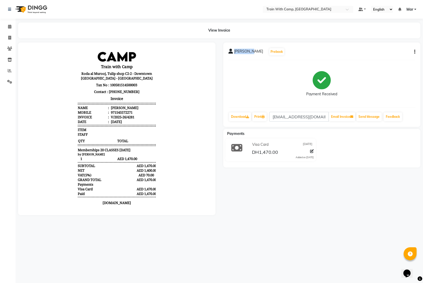
drag, startPoint x: 234, startPoint y: 51, endPoint x: 250, endPoint y: 50, distance: 16.0
click at [250, 50] on div "[PERSON_NAME] Prebook" at bounding box center [257, 52] width 56 height 8
copy span "[PERSON_NAME]"
click at [10, 73] on span at bounding box center [9, 71] width 9 height 6
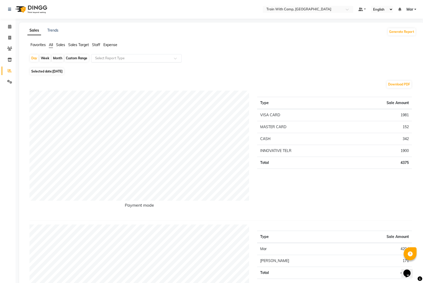
click at [161, 58] on input "text" at bounding box center [131, 58] width 74 height 5
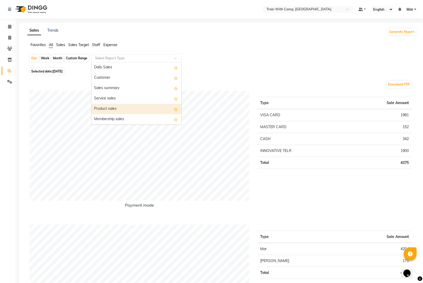
click at [142, 107] on div "Product sales" at bounding box center [137, 109] width 90 height 10
select select "full_report"
select select "csv"
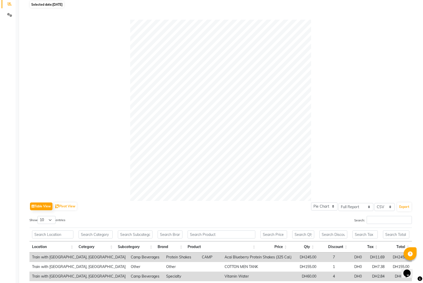
scroll to position [99, 0]
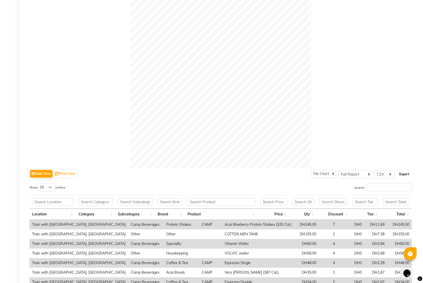
click at [405, 175] on button "Export" at bounding box center [404, 174] width 14 height 9
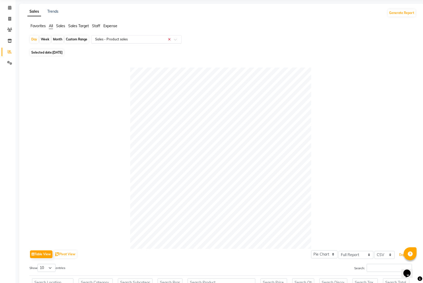
scroll to position [17, 0]
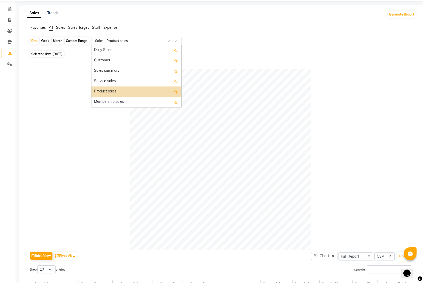
click at [177, 41] on span at bounding box center [177, 42] width 6 height 5
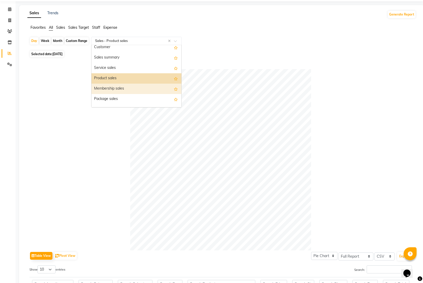
scroll to position [19, 0]
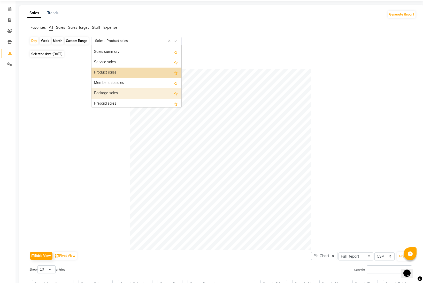
click at [143, 94] on div "Package sales" at bounding box center [137, 93] width 90 height 10
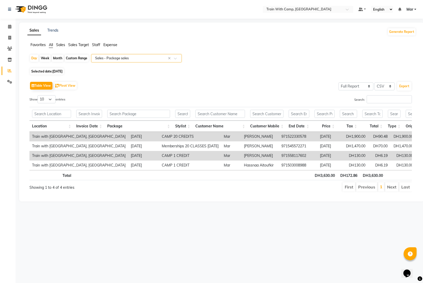
scroll to position [0, 0]
click at [405, 88] on button "Export" at bounding box center [404, 86] width 14 height 9
click at [405, 33] on button "Generate Report" at bounding box center [402, 31] width 28 height 7
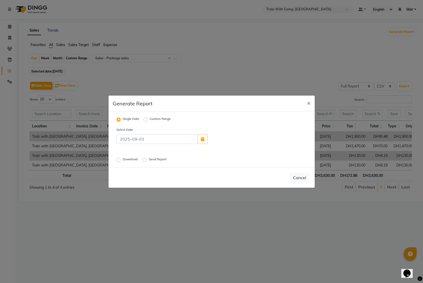
click at [123, 159] on label "Download" at bounding box center [131, 160] width 16 height 6
click at [119, 159] on input "Download" at bounding box center [120, 160] width 4 height 4
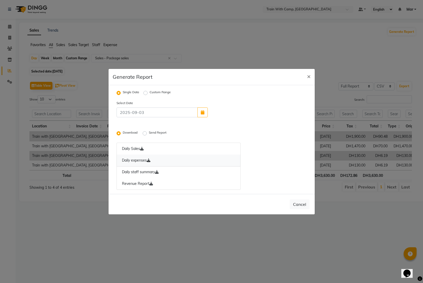
drag, startPoint x: 129, startPoint y: 148, endPoint x: 128, endPoint y: 155, distance: 7.0
click at [129, 148] on link "Daily Sales" at bounding box center [179, 148] width 124 height 12
click at [130, 161] on link "Daily expenses" at bounding box center [179, 160] width 124 height 12
click at [134, 172] on link "Daily staff summary" at bounding box center [179, 172] width 124 height 12
click at [132, 181] on link "Revenue Report" at bounding box center [179, 184] width 124 height 12
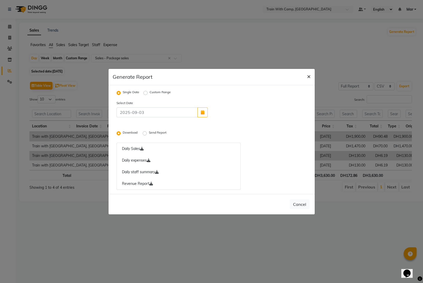
click at [308, 76] on span "×" at bounding box center [309, 76] width 4 height 8
radio input "false"
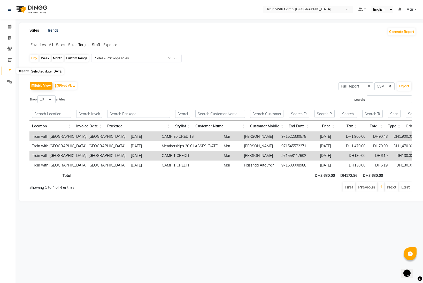
click at [10, 71] on icon at bounding box center [10, 71] width 4 height 4
click at [7, 38] on span at bounding box center [9, 38] width 9 height 6
select select "service"
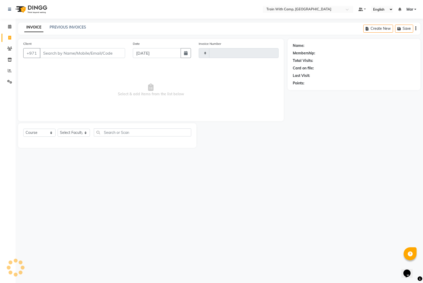
type input "4282"
select select "910"
select select "14898"
click at [415, 8] on link "Mar" at bounding box center [412, 9] width 10 height 5
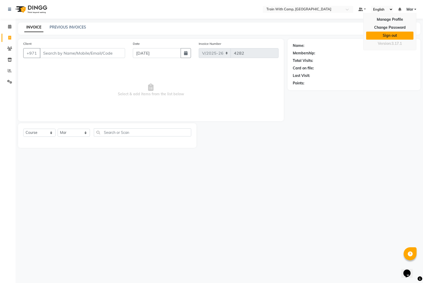
click at [390, 36] on link "Sign out" at bounding box center [389, 36] width 47 height 8
